Goal: Transaction & Acquisition: Purchase product/service

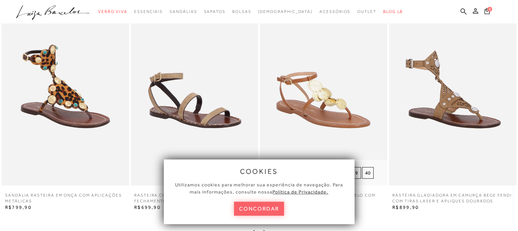
scroll to position [954, 0]
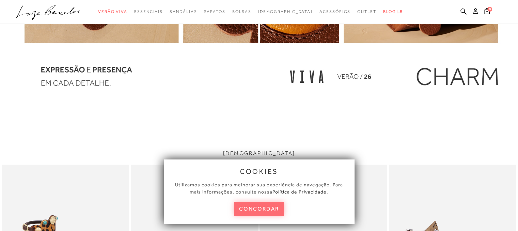
click at [280, 209] on button "concordar" at bounding box center [259, 209] width 50 height 14
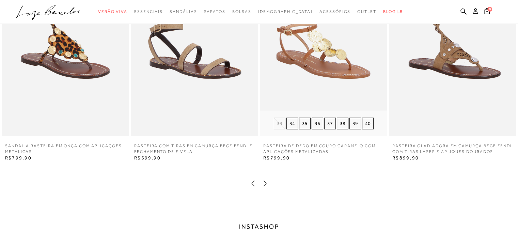
scroll to position [1226, 0]
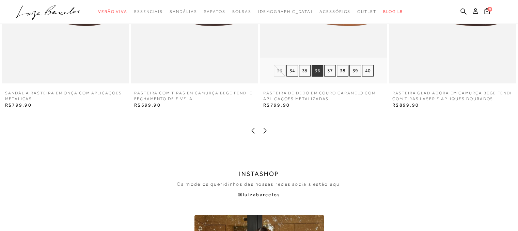
click at [316, 73] on button "36" at bounding box center [318, 71] width 12 height 12
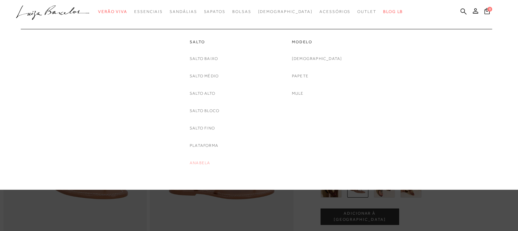
click at [198, 162] on link "Anabela" at bounding box center [200, 162] width 20 height 7
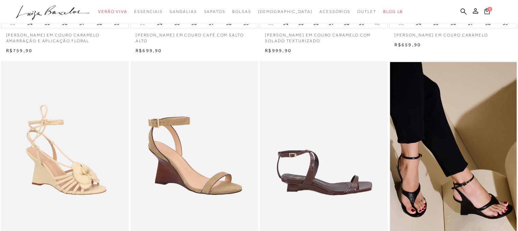
scroll to position [170, 0]
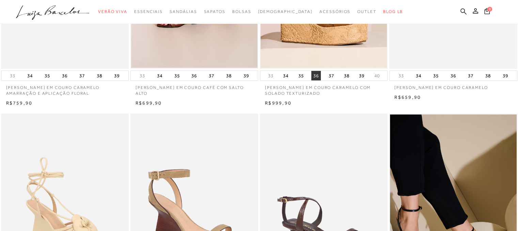
click at [314, 75] on button "36" at bounding box center [316, 76] width 10 height 10
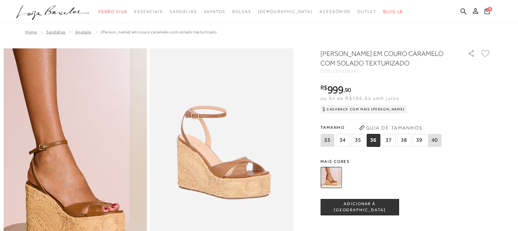
click at [373, 139] on span "36" at bounding box center [373, 140] width 14 height 13
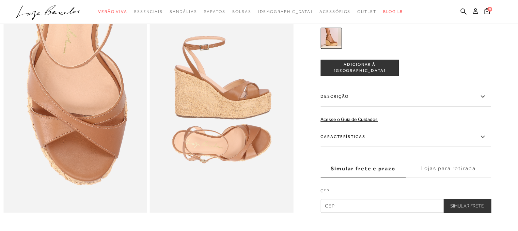
scroll to position [418, 0]
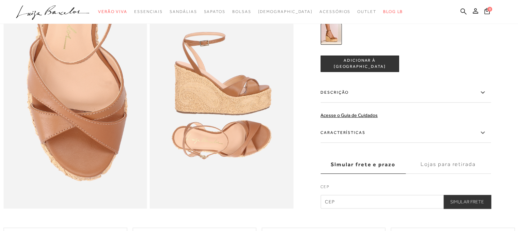
click at [356, 143] on label "Características" at bounding box center [405, 133] width 170 height 20
click at [0, 0] on input "Características" at bounding box center [0, 0] width 0 height 0
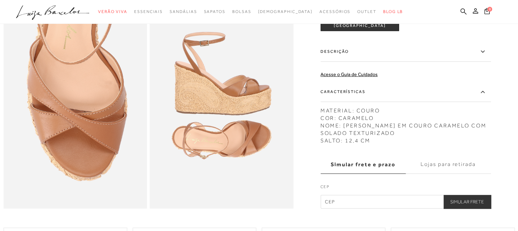
scroll to position [170, 0]
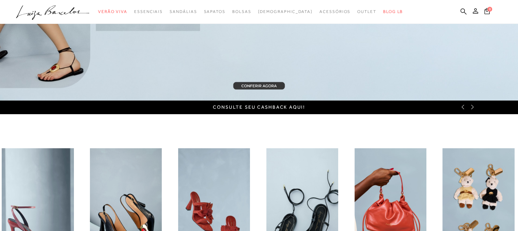
scroll to position [170, 0]
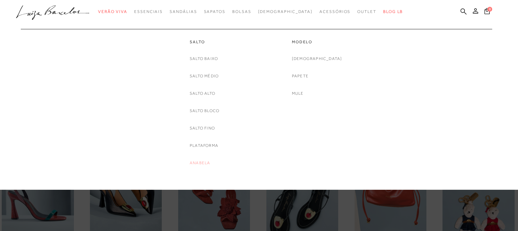
click at [204, 162] on link "Anabela" at bounding box center [200, 162] width 20 height 7
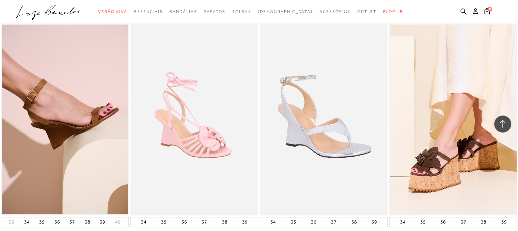
scroll to position [545, 0]
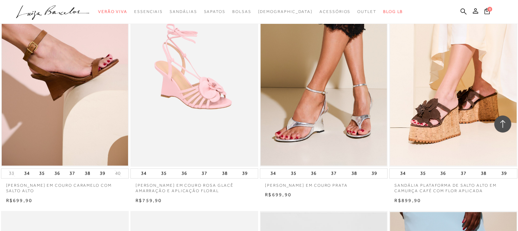
click at [466, 185] on p "SANDÁLIA PLATAFORMA DE SALTO ALTO EM CAMURÇA CAFÉ COM FLOR APLICADA" at bounding box center [453, 186] width 128 height 16
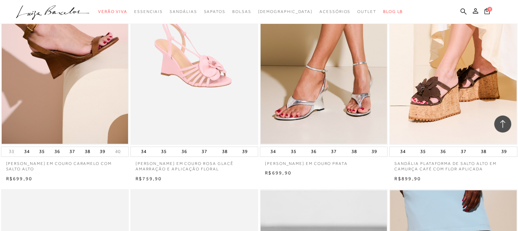
scroll to position [579, 0]
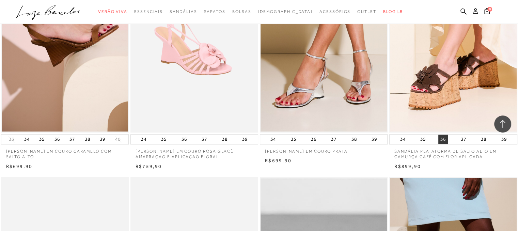
click at [446, 141] on button "36" at bounding box center [443, 140] width 10 height 10
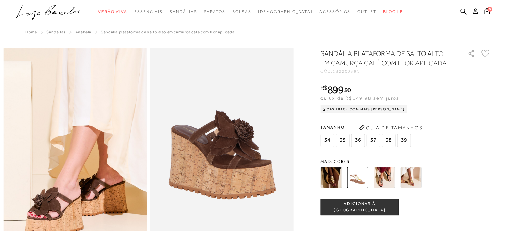
scroll to position [68, 0]
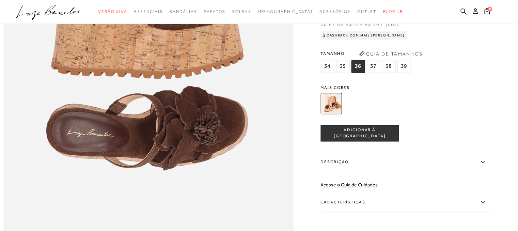
scroll to position [613, 0]
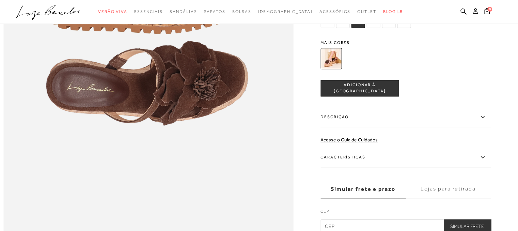
click at [353, 167] on label "Características" at bounding box center [405, 157] width 170 height 20
click at [0, 0] on input "Características" at bounding box center [0, 0] width 0 height 0
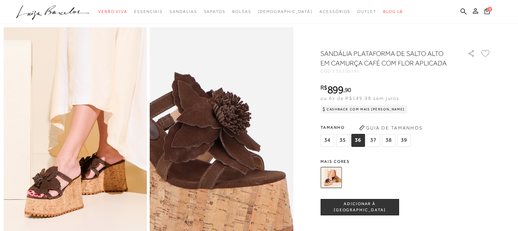
scroll to position [0, 0]
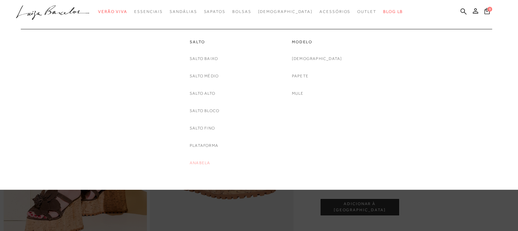
click at [202, 164] on link "Anabela" at bounding box center [200, 162] width 20 height 7
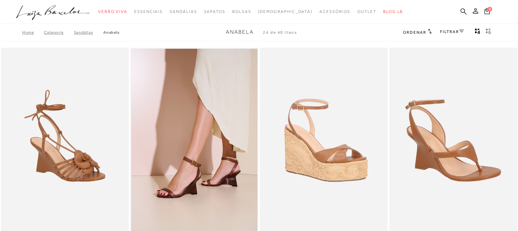
scroll to position [68, 0]
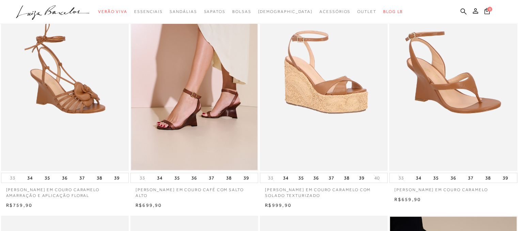
click at [338, 100] on img at bounding box center [324, 76] width 127 height 192
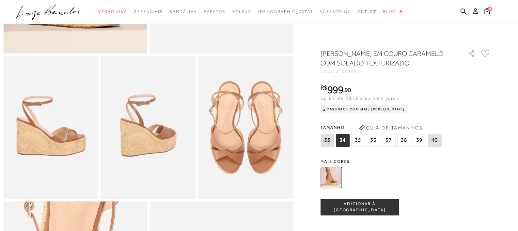
scroll to position [375, 0]
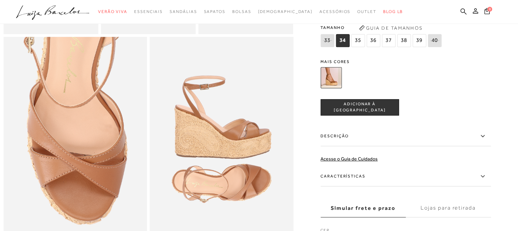
click at [359, 185] on label "Características" at bounding box center [405, 177] width 170 height 20
click at [0, 0] on input "Características" at bounding box center [0, 0] width 0 height 0
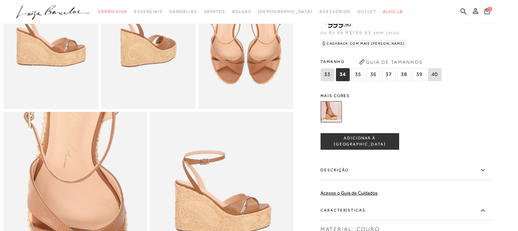
scroll to position [341, 0]
